Goal: Complete application form: Complete application form

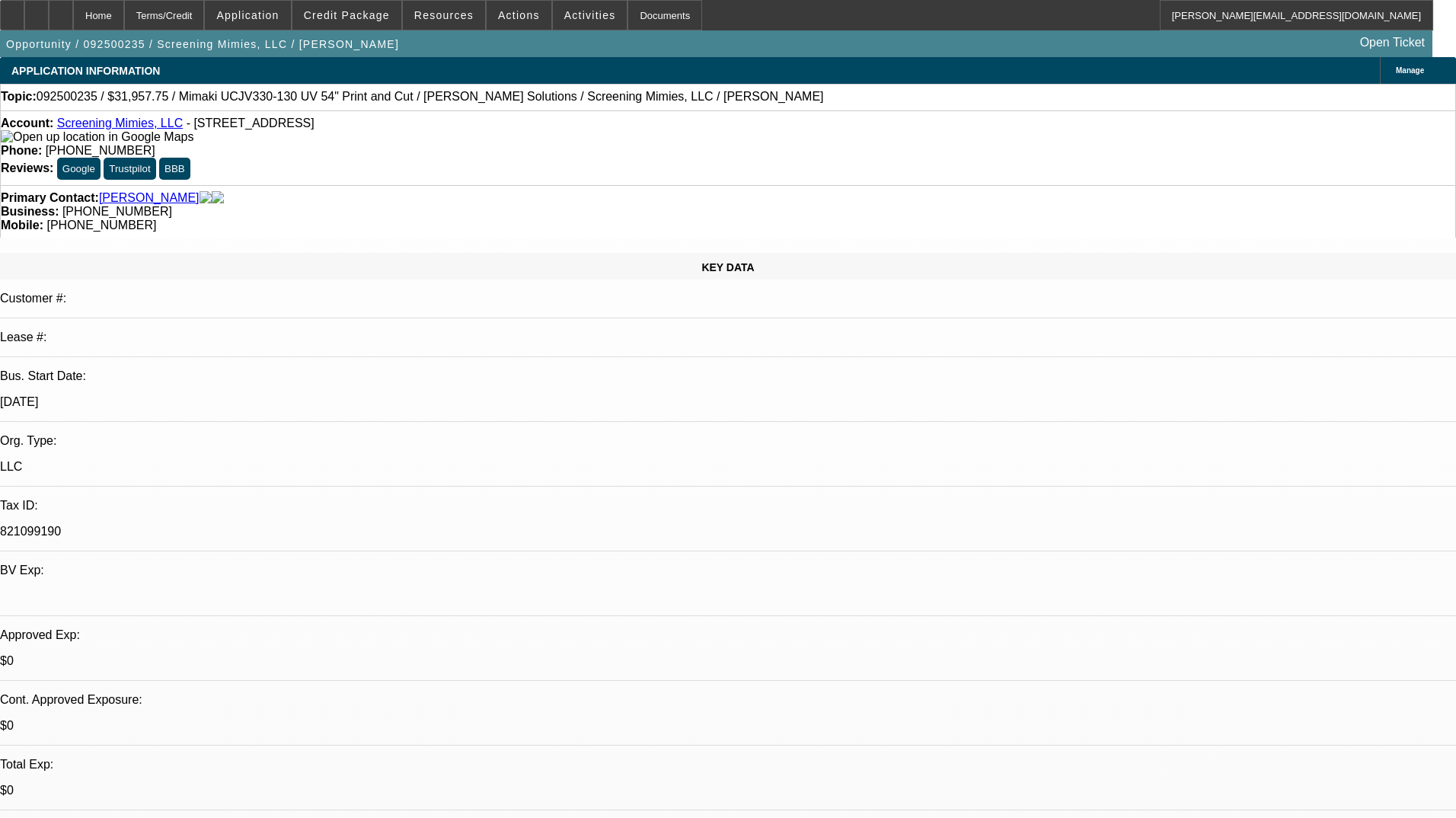
select select "0"
select select "2"
select select "0"
select select "6"
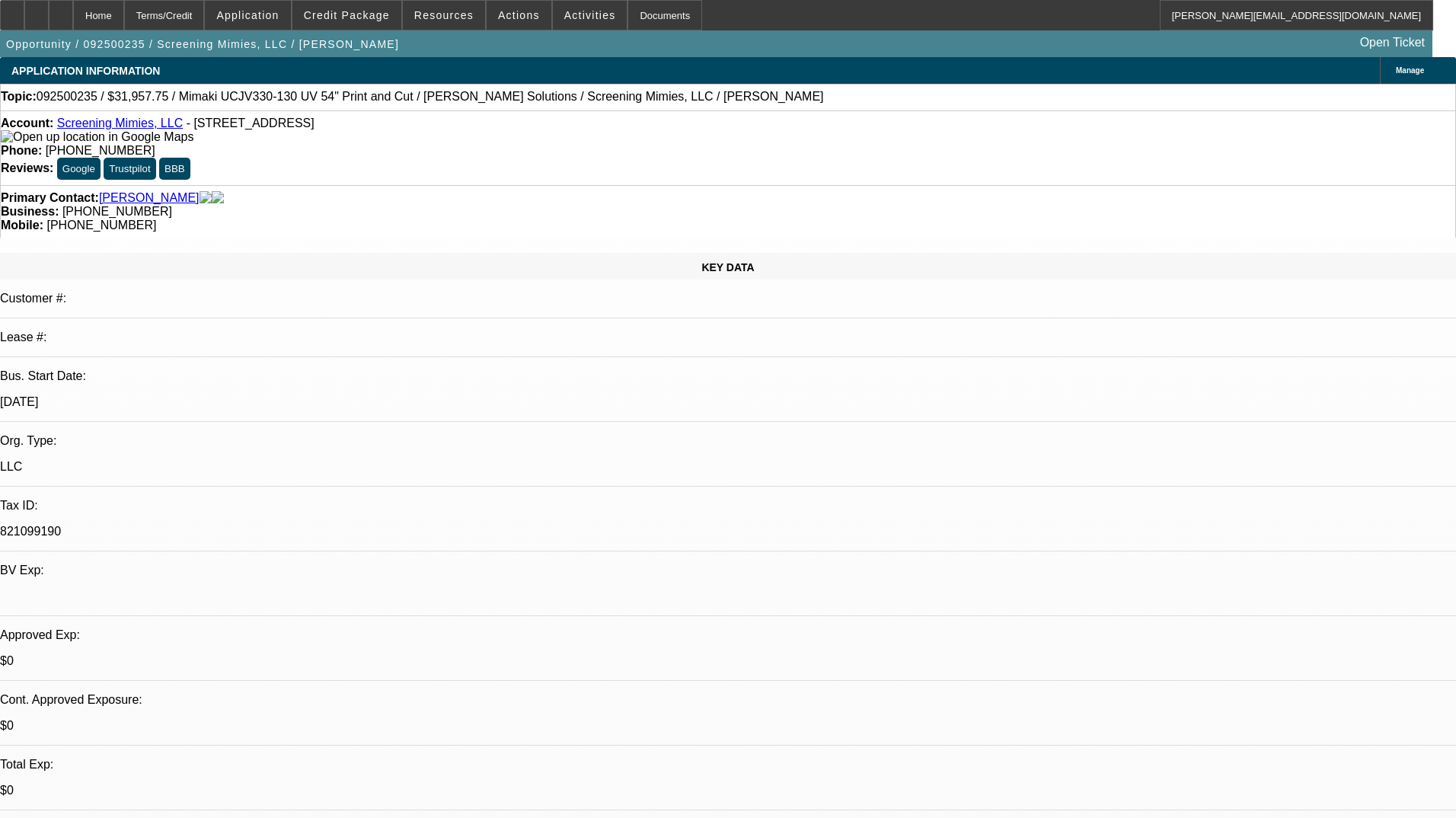
select select "0"
select select "2"
select select "0"
select select "6"
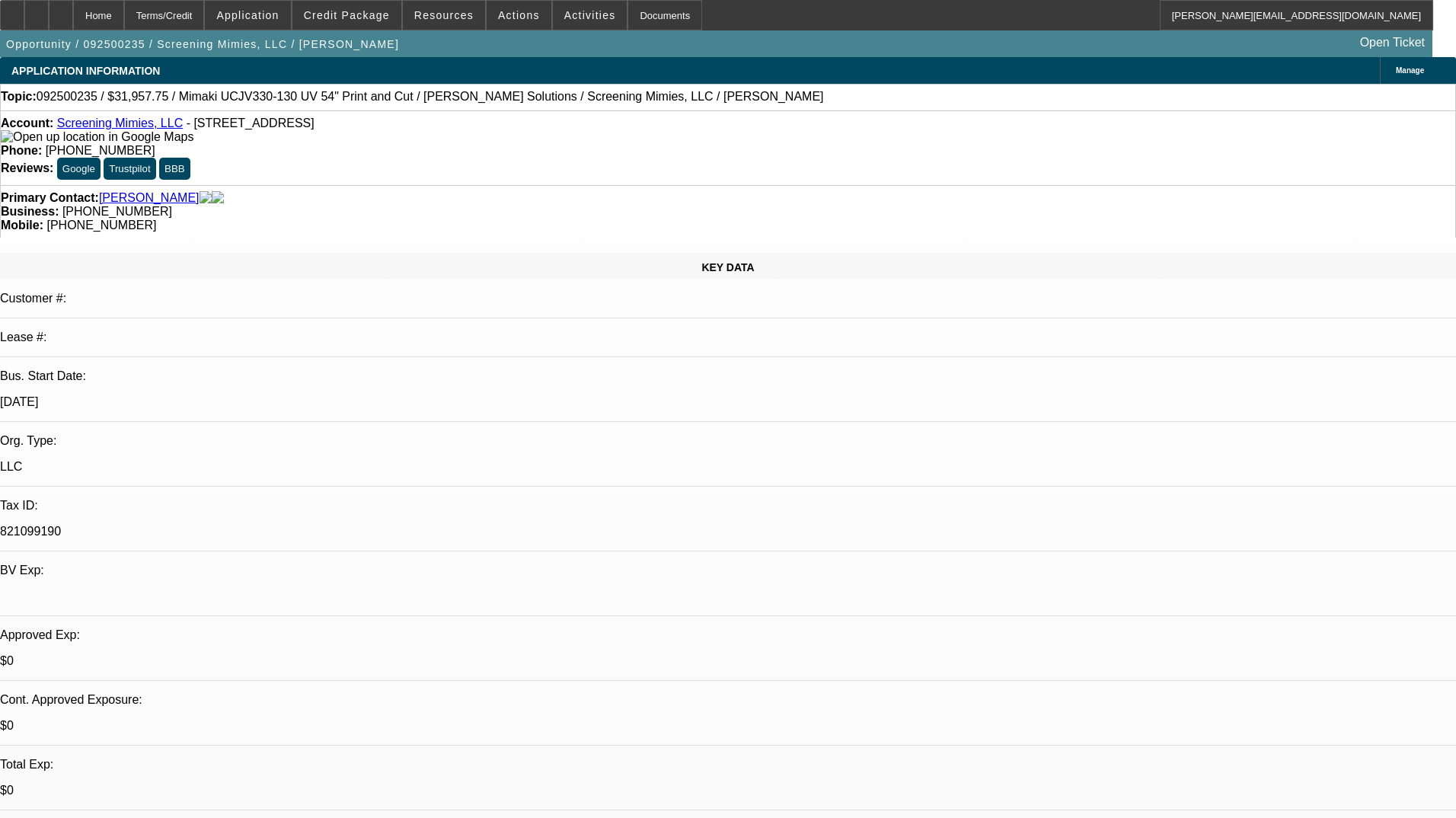
select select "0"
select select "2"
select select "0"
select select "6"
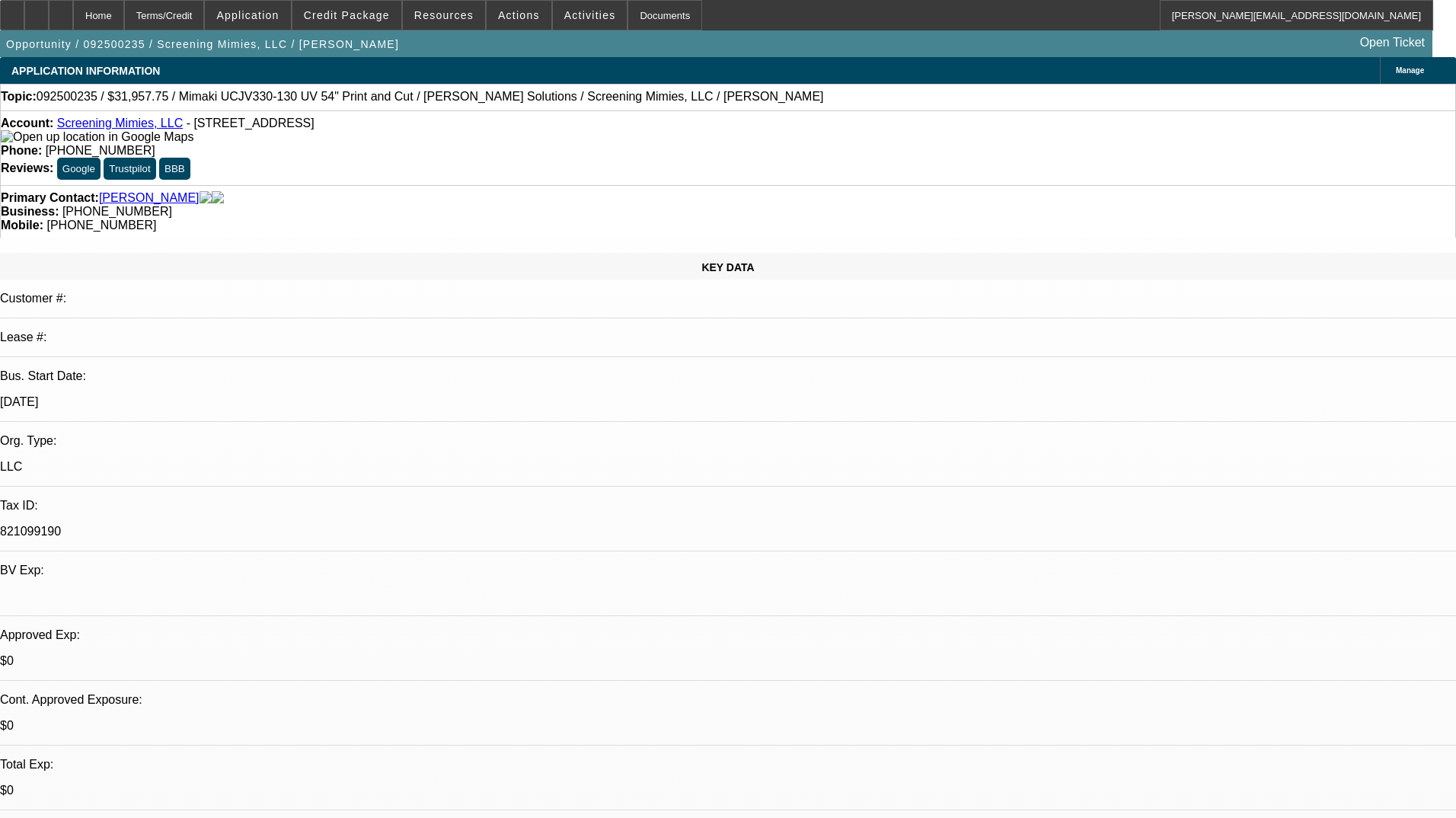
select select "0"
select select "2"
select select "0"
select select "6"
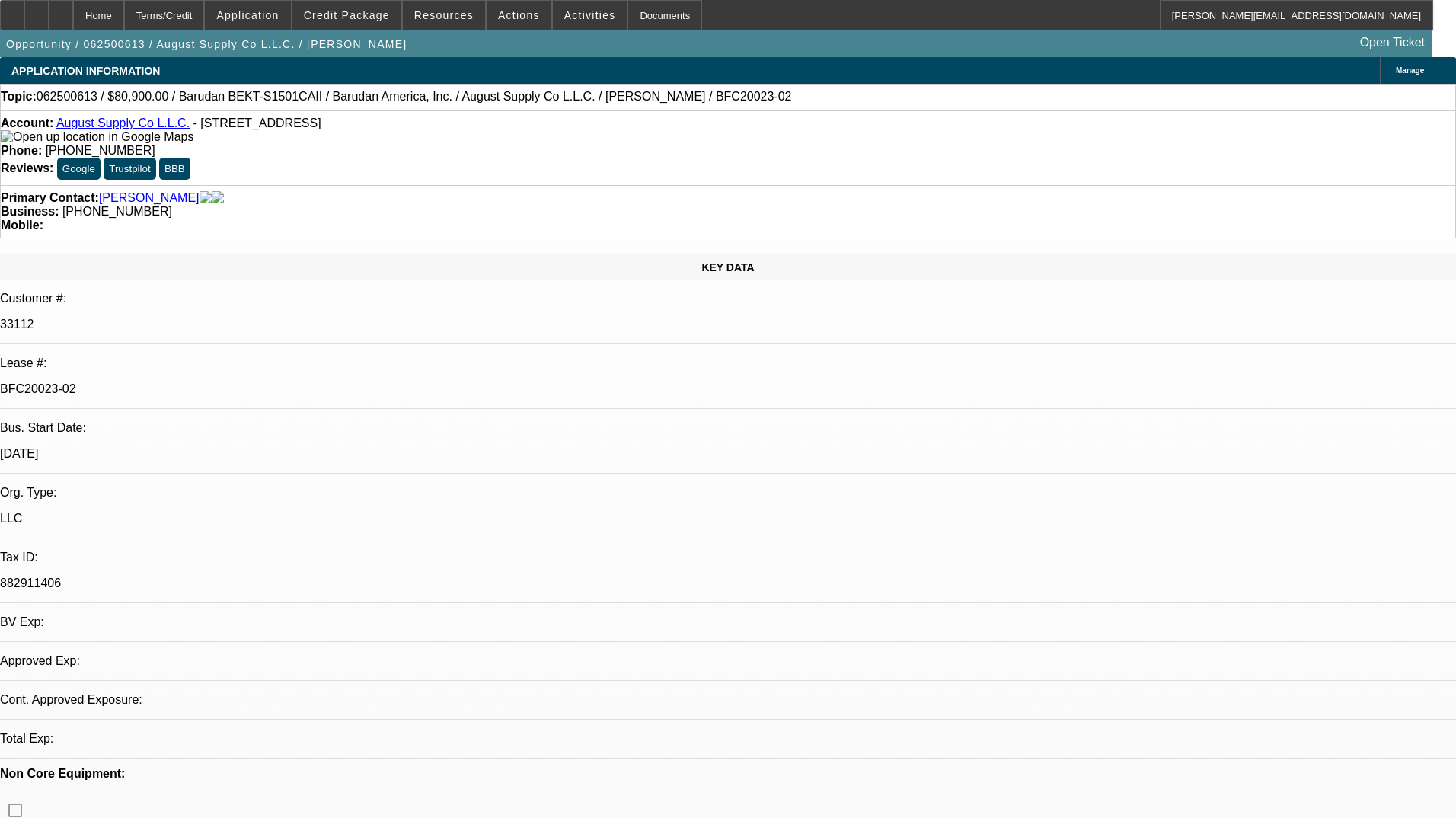
select select "0"
select select "2"
select select "0.1"
select select "0"
select select "2"
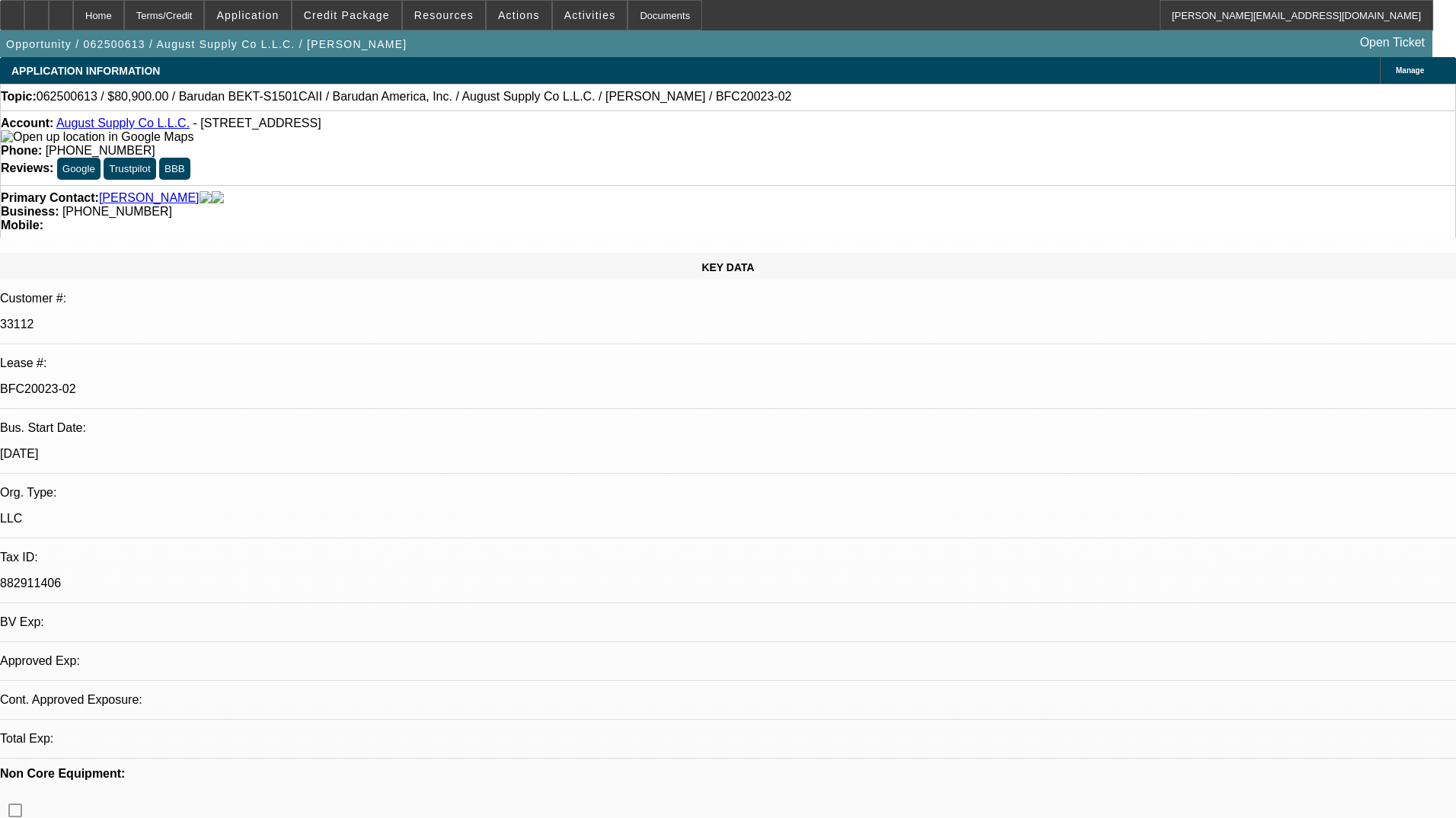
select select "0.1"
select select "0"
select select "2"
select select "0.1"
select select "0"
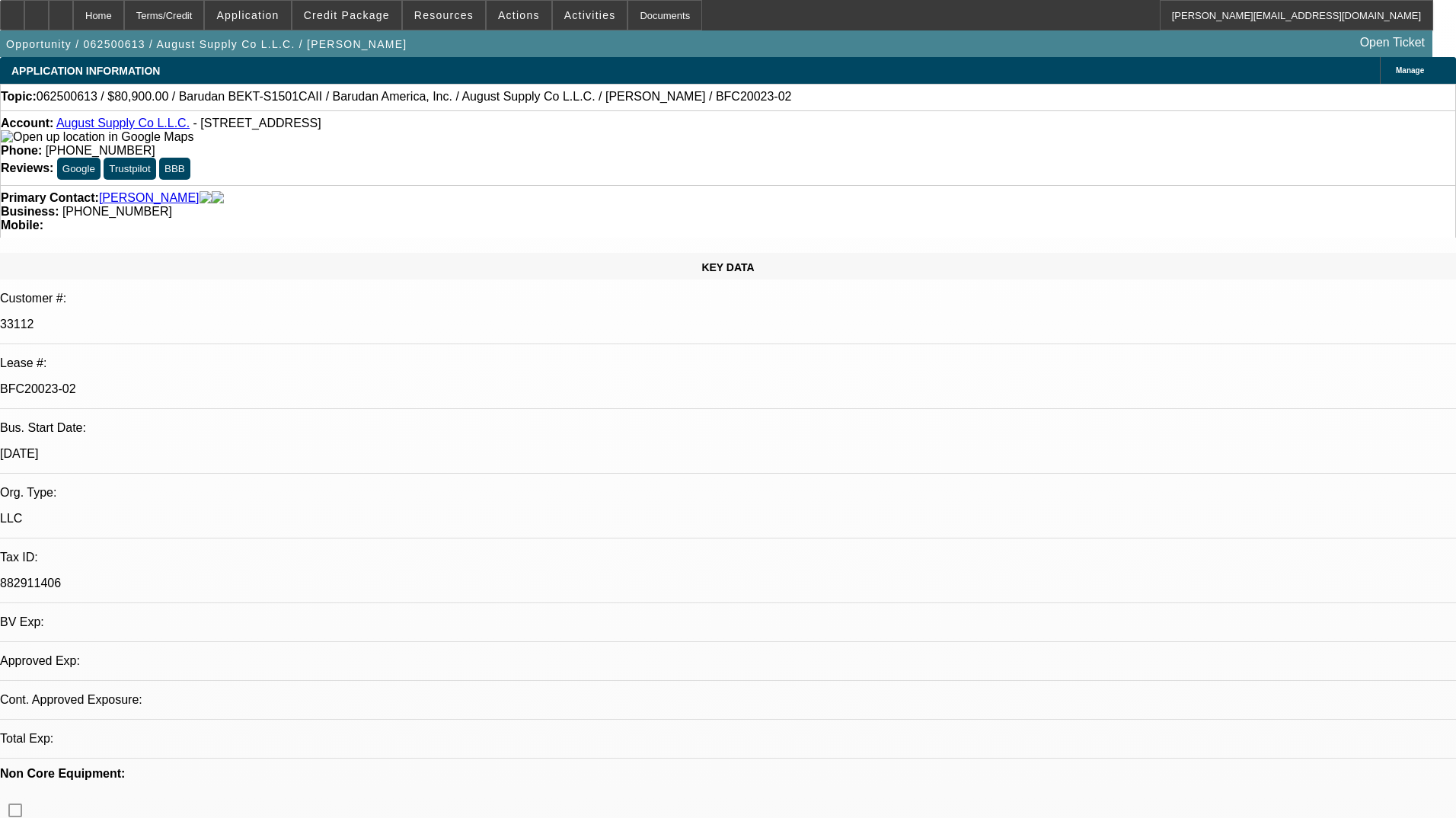
select select "2"
select select "0.1"
select select "1"
select select "2"
select select "4"
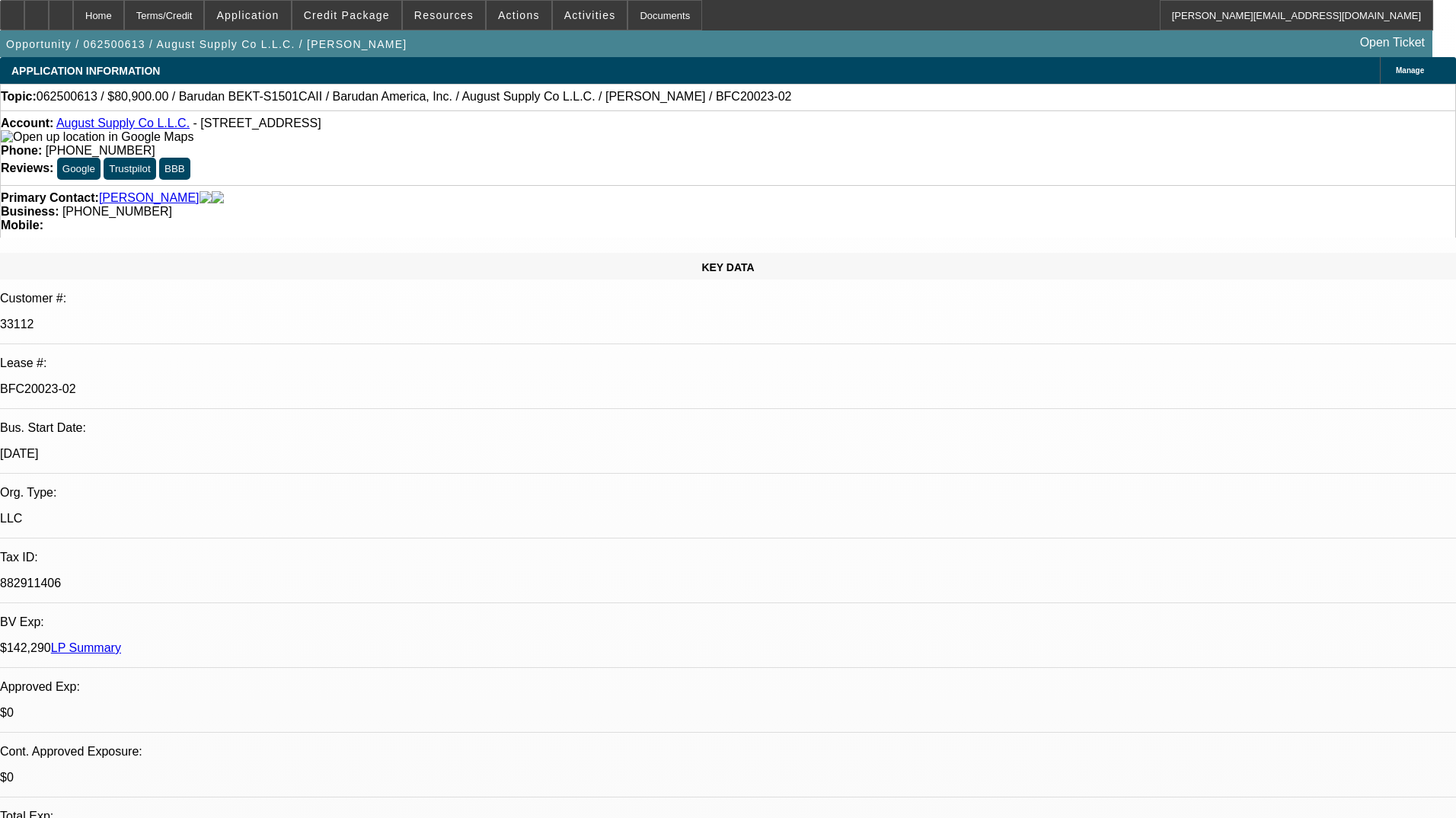
select select "1"
select select "2"
select select "4"
select select "1"
select select "2"
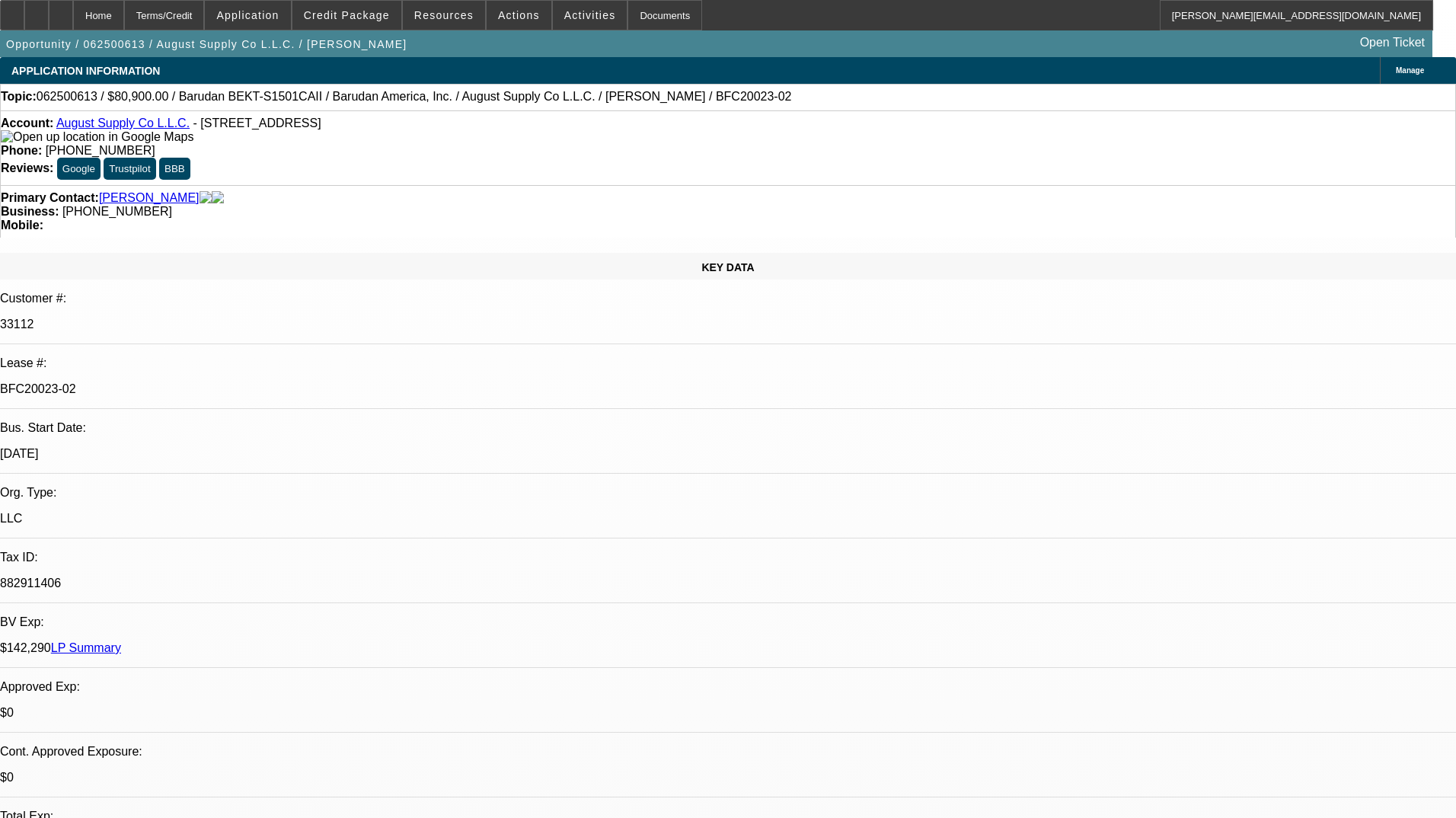
select select "4"
select select "1"
select select "2"
select select "4"
